Goal: Navigation & Orientation: Find specific page/section

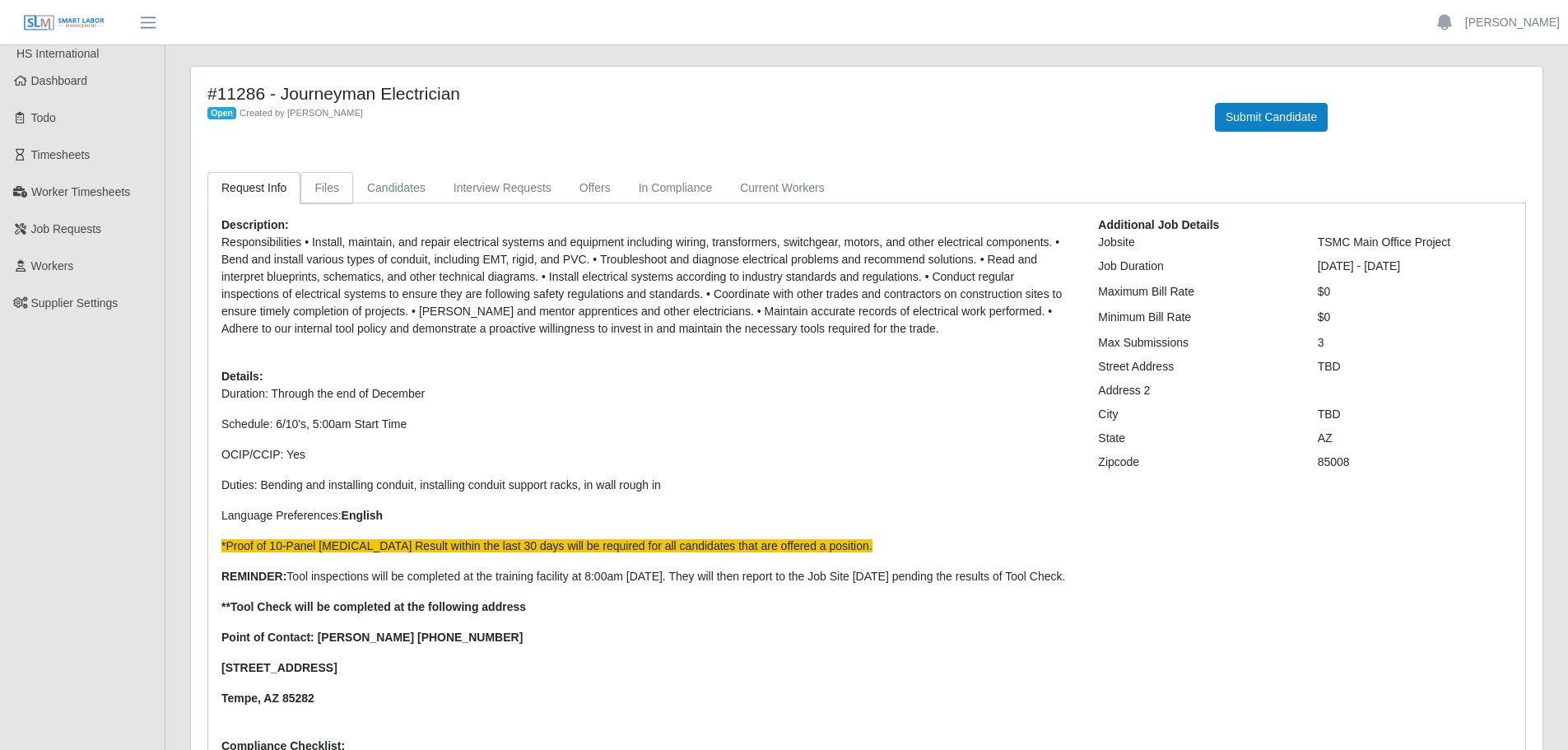
drag, startPoint x: 320, startPoint y: 180, endPoint x: 334, endPoint y: 181, distance: 14.0
click at [320, 180] on link "Files" at bounding box center [326, 188] width 52 height 32
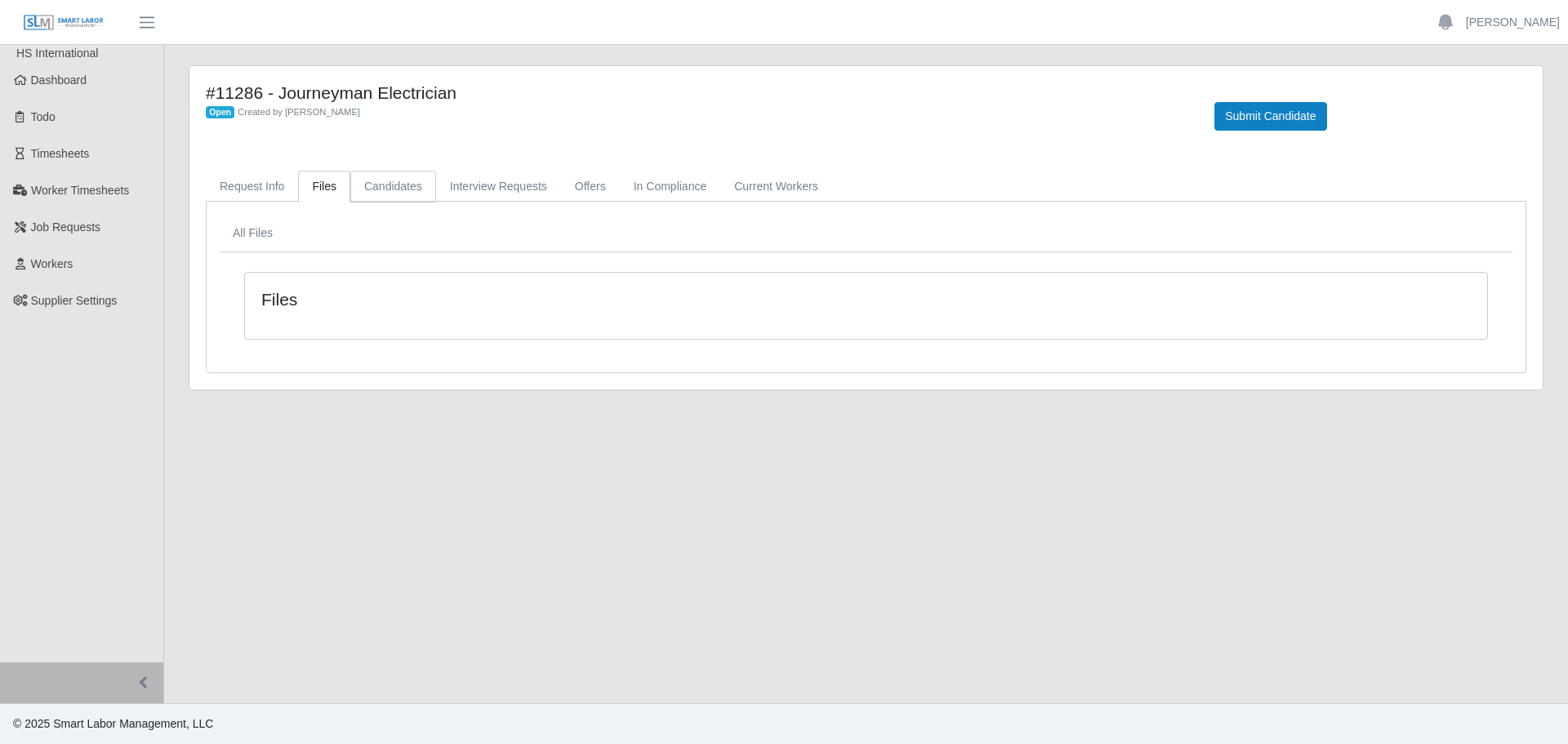
click at [379, 184] on link "Candidates" at bounding box center [393, 187] width 86 height 32
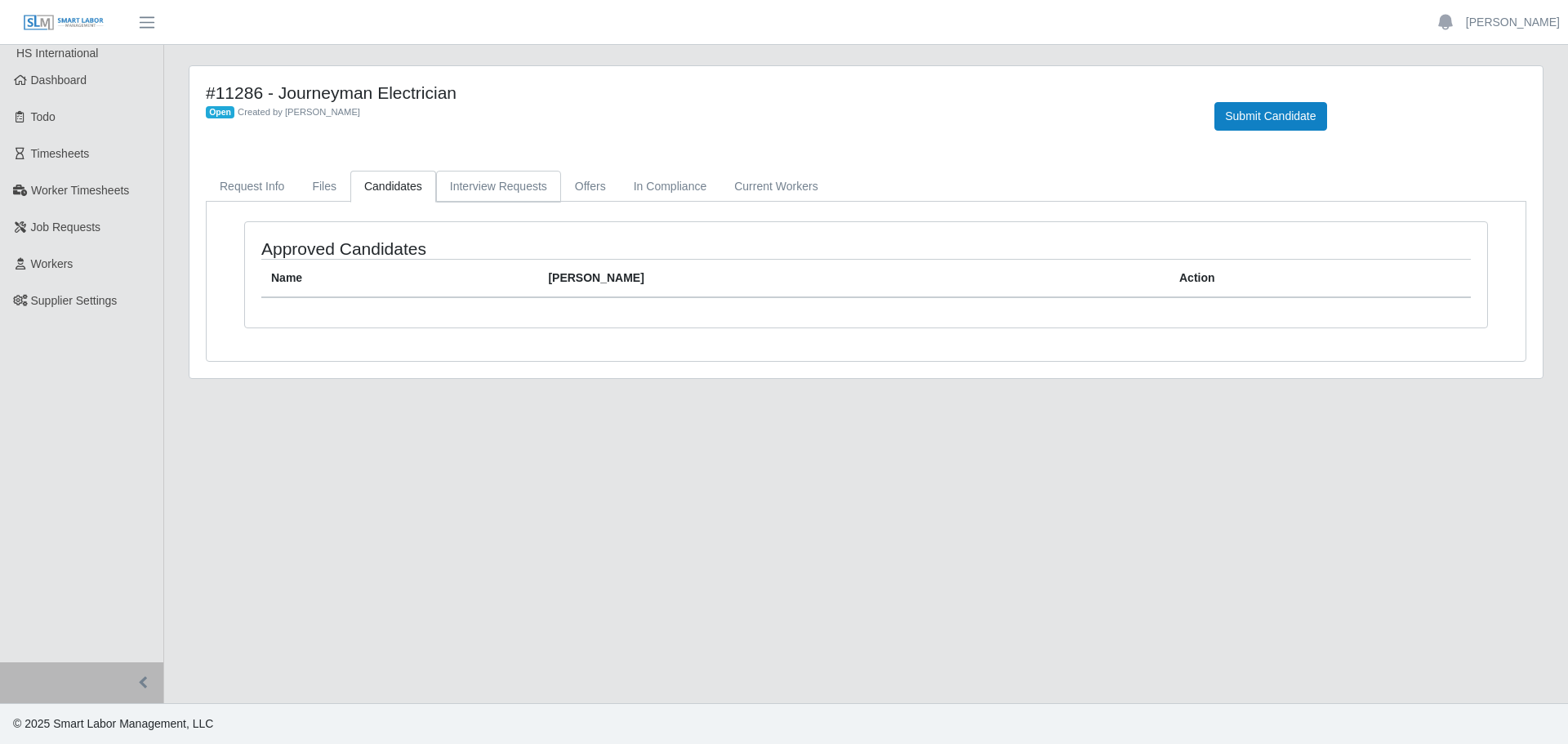
click at [490, 191] on link "Interview Requests" at bounding box center [498, 187] width 125 height 32
click at [593, 191] on link "Offers" at bounding box center [590, 187] width 59 height 32
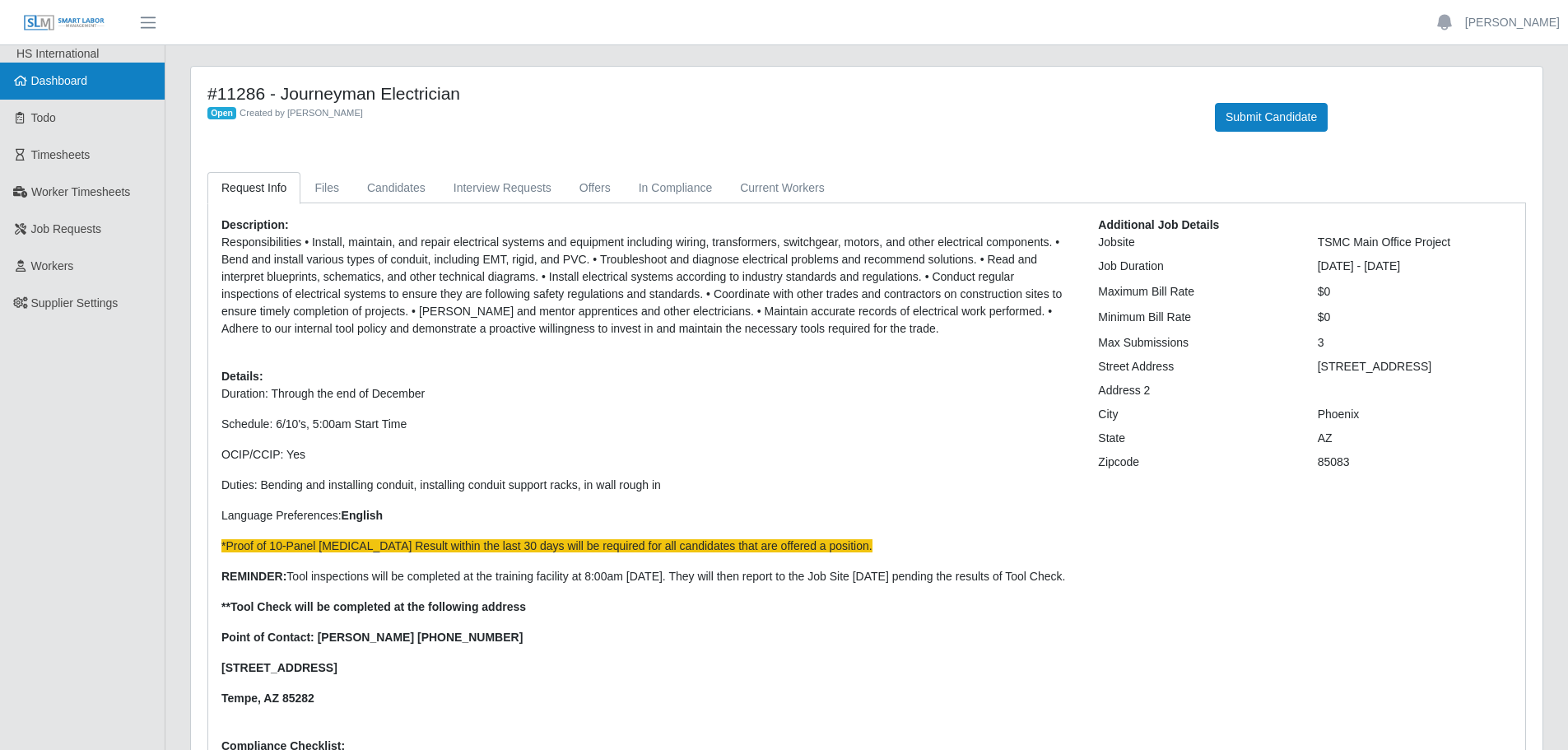
click at [73, 88] on span "Dashboard" at bounding box center [60, 81] width 57 height 13
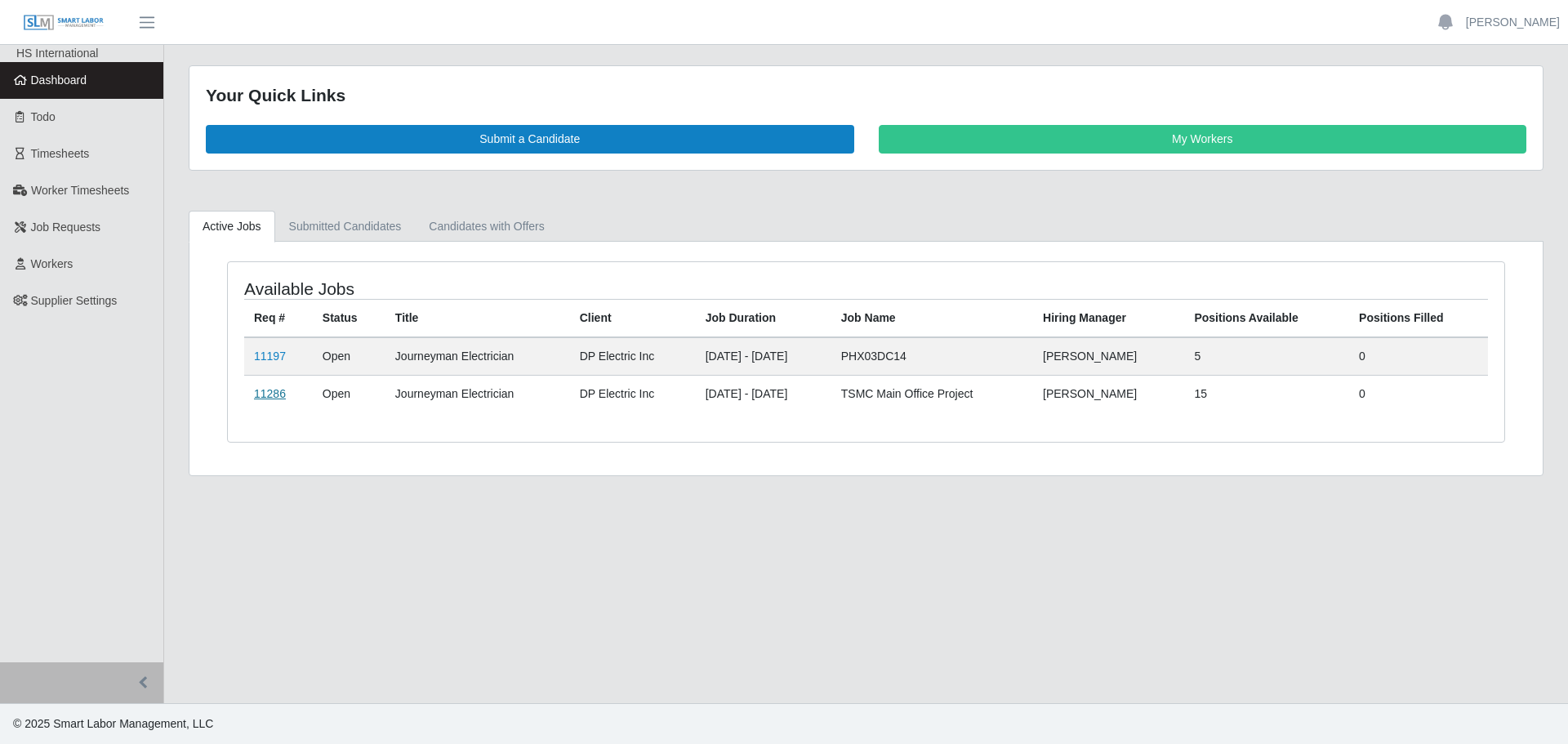
click at [261, 398] on link "11286" at bounding box center [270, 393] width 32 height 13
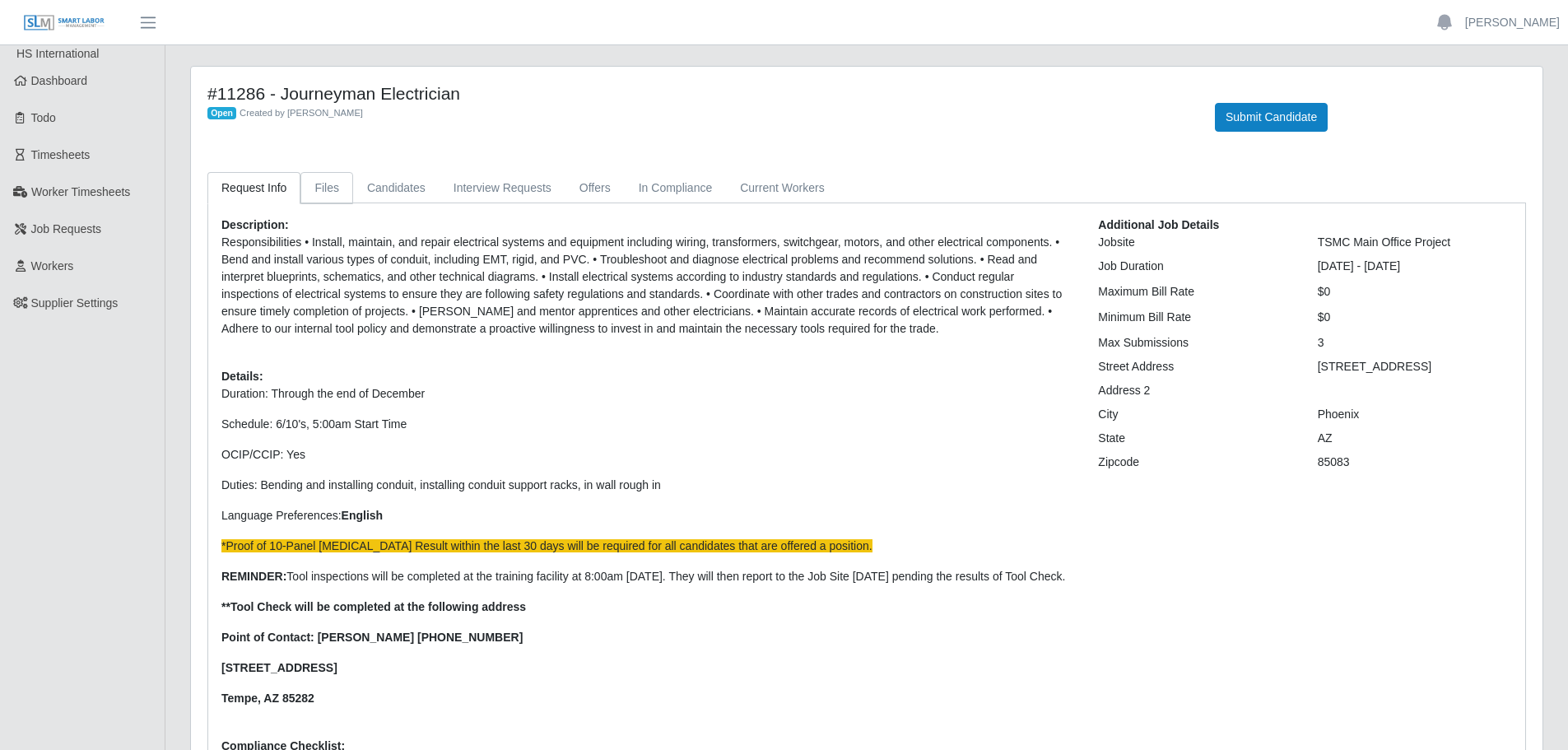
click at [325, 199] on link "Files" at bounding box center [326, 188] width 52 height 32
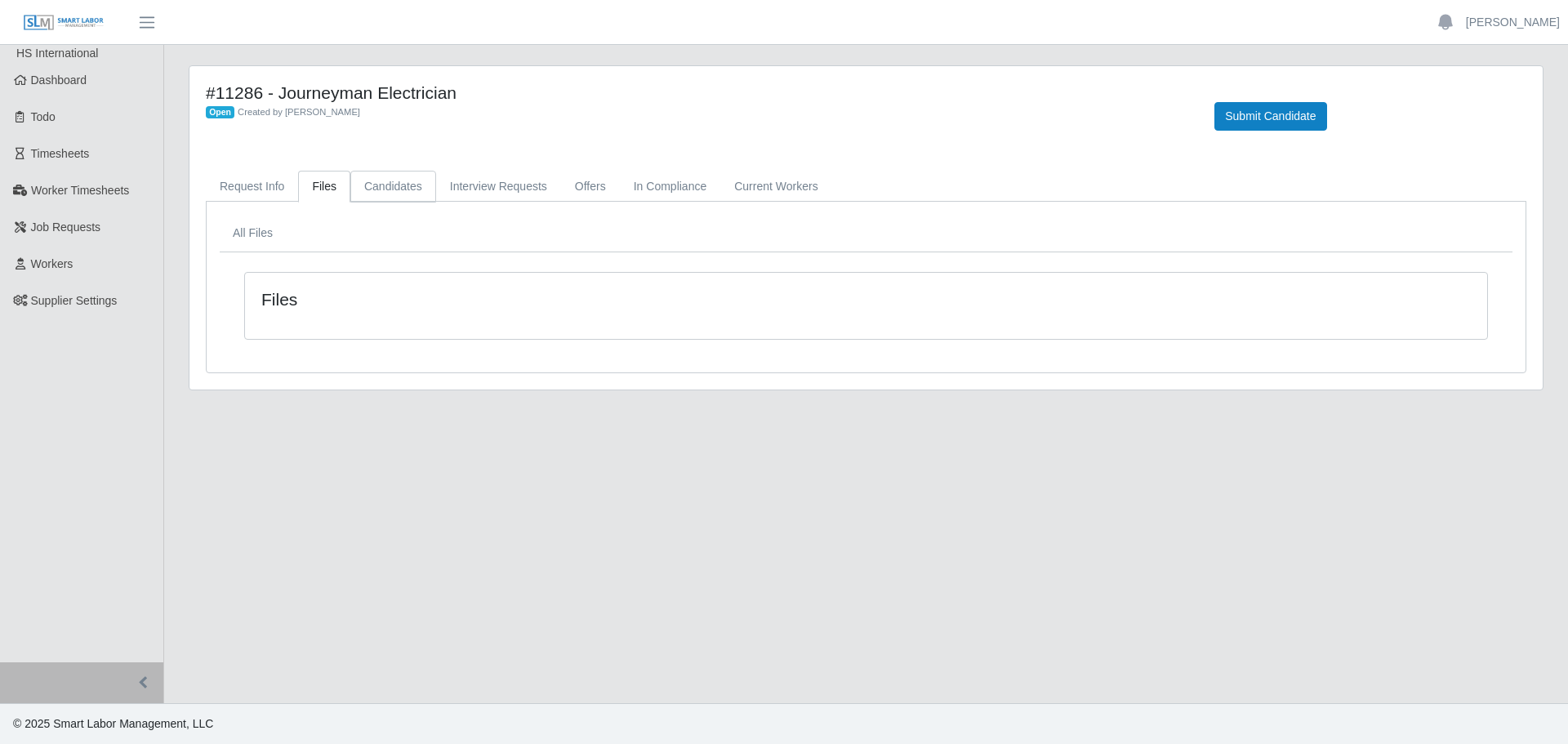
click at [377, 186] on link "Candidates" at bounding box center [393, 187] width 86 height 32
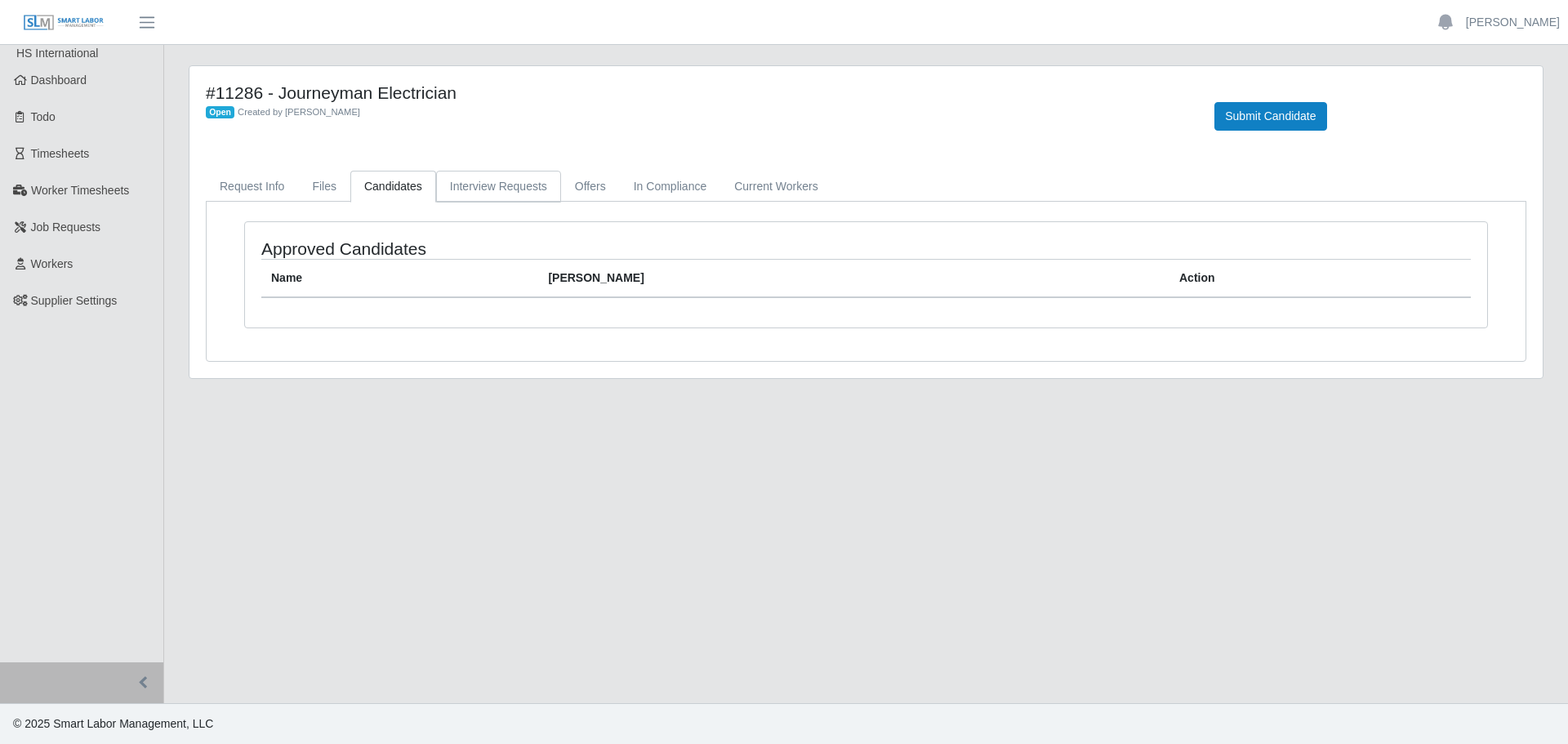
click at [512, 184] on link "Interview Requests" at bounding box center [498, 187] width 125 height 32
click at [604, 178] on link "Offers" at bounding box center [590, 187] width 59 height 32
click at [670, 179] on link "In Compliance" at bounding box center [670, 187] width 102 height 32
click at [768, 179] on link "Current Workers" at bounding box center [776, 187] width 111 height 32
click at [230, 165] on div "#11286 - Journeyman Electrician Open Created by Jerrin Jaramillo Submit Candida…" at bounding box center [866, 221] width 1354 height 312
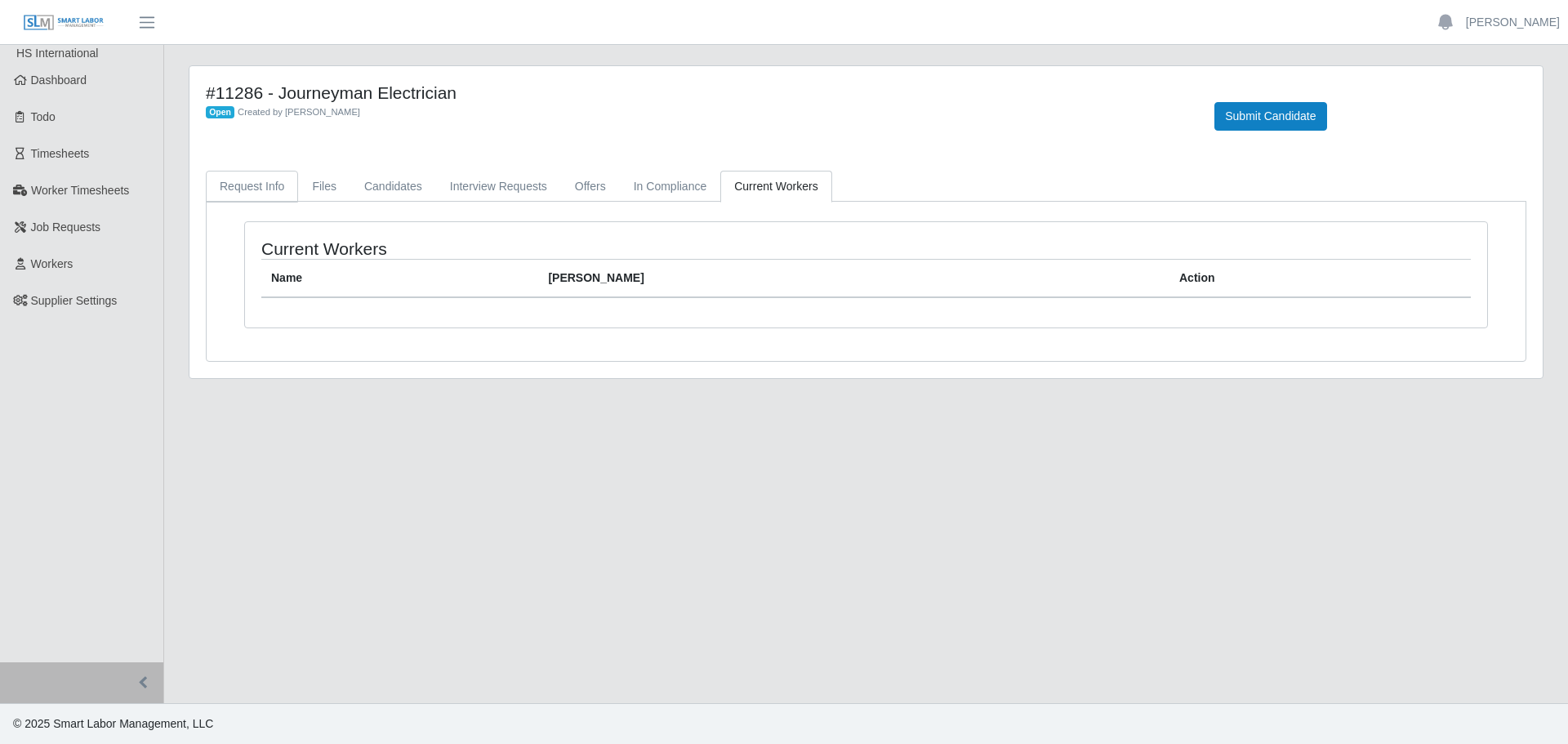
click at [238, 181] on link "Request Info" at bounding box center [252, 187] width 92 height 32
